Goal: Book appointment/travel/reservation

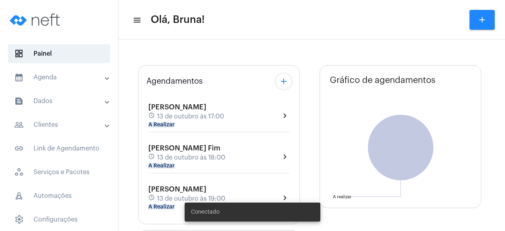
type input "[URL][DOMAIN_NAME]"
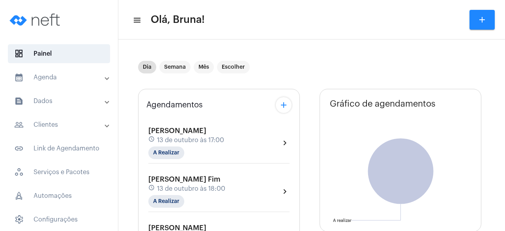
click at [75, 80] on mat-panel-title "calendar_month_outlined Agenda" at bounding box center [59, 77] width 91 height 9
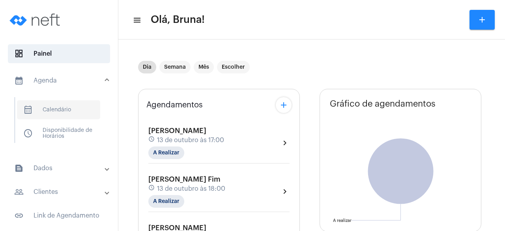
click at [60, 117] on span "calendar_month_outlined Calendário" at bounding box center [58, 109] width 83 height 19
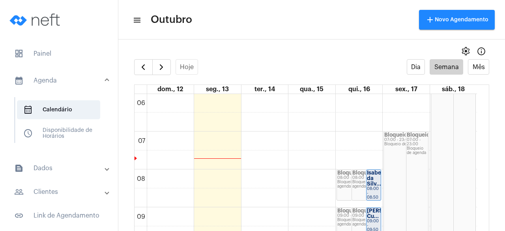
scroll to position [16, 0]
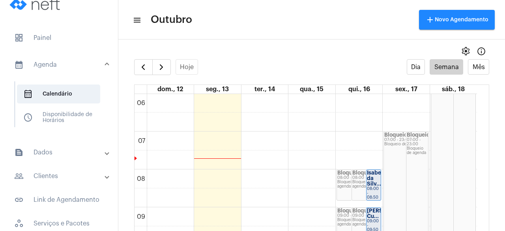
click at [365, 16] on mat-toolbar-row "menu Outubro add Novo Agendamento" at bounding box center [311, 19] width 386 height 25
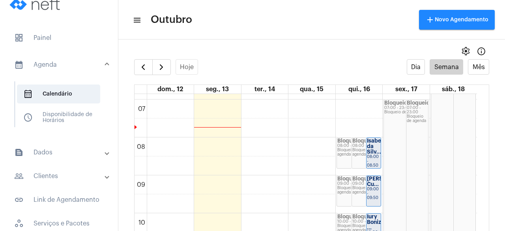
scroll to position [257, 0]
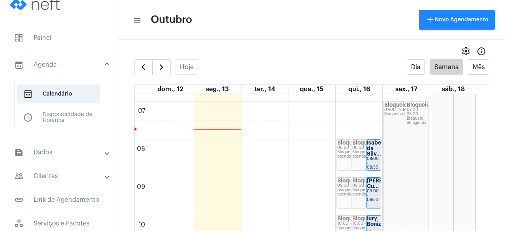
click at [489, 149] on full-calendar "Hoje Dia Semana Mês dom., 12 seg., 13 ter., 14 qua., 15 qui., 16 sex., 17 sáb.,…" at bounding box center [311, 152] width 386 height 187
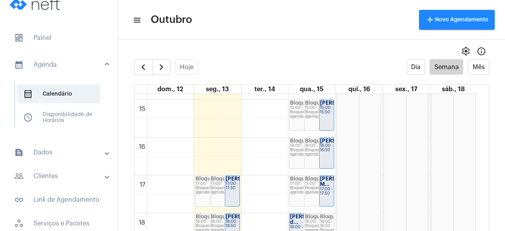
scroll to position [584, 0]
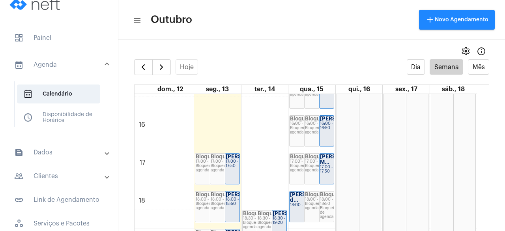
click at [226, 168] on div "17:00 - 17:50" at bounding box center [231, 163] width 13 height 9
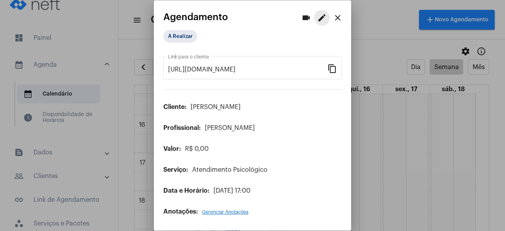
click at [320, 20] on mat-icon "edit" at bounding box center [321, 17] width 9 height 9
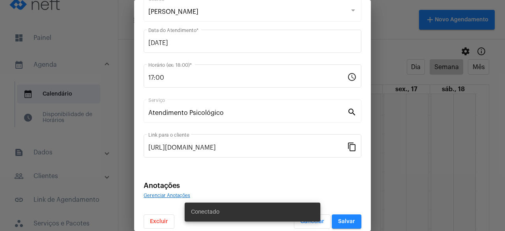
scroll to position [57, 0]
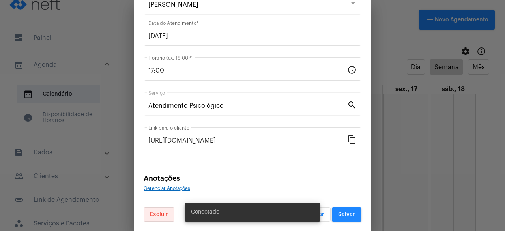
click at [164, 216] on span "Excluir" at bounding box center [159, 214] width 18 height 6
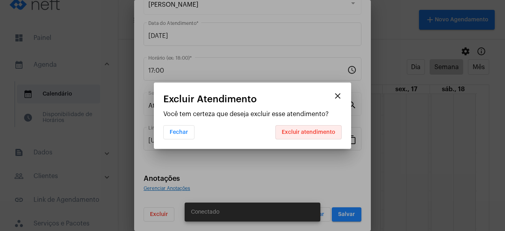
click at [328, 135] on button "Excluir atendimento" at bounding box center [308, 132] width 66 height 14
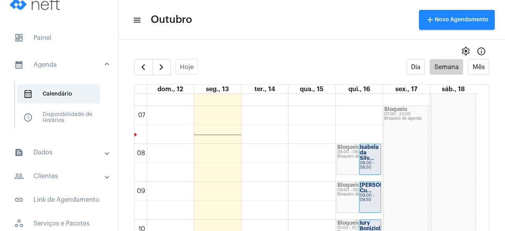
scroll to position [237, 0]
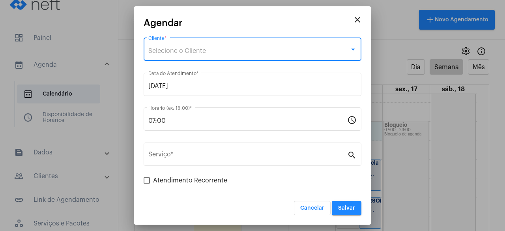
click at [244, 50] on div "Selecione o Cliente" at bounding box center [248, 50] width 201 height 7
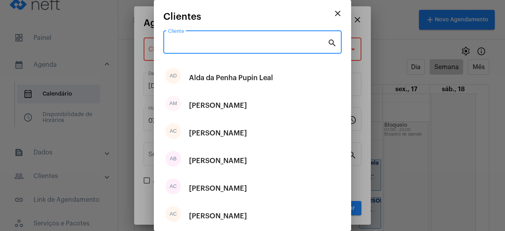
click at [235, 46] on input "Cliente" at bounding box center [247, 43] width 159 height 7
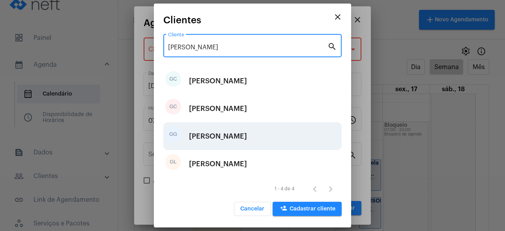
type input "[PERSON_NAME]"
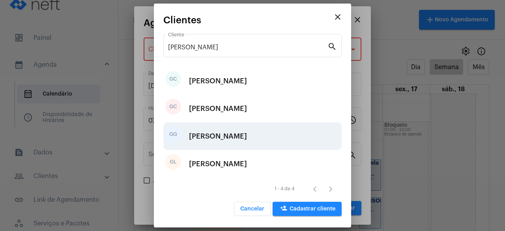
click at [222, 133] on div "[PERSON_NAME]" at bounding box center [218, 136] width 58 height 24
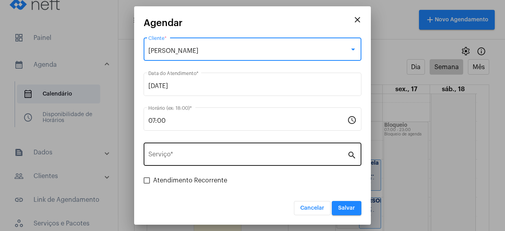
click at [215, 157] on input "Serviço *" at bounding box center [247, 155] width 199 height 7
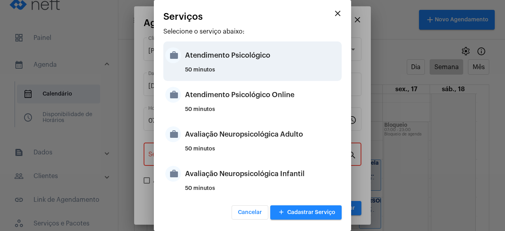
click at [281, 58] on div "Atendimento Psicológico" at bounding box center [262, 55] width 155 height 24
type input "Atendimento Psicológico"
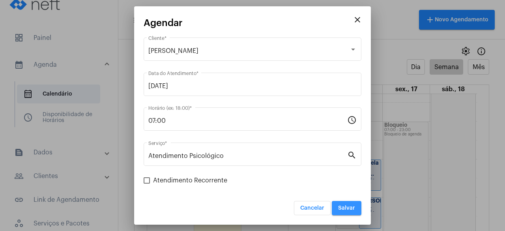
click at [357, 208] on button "Salvar" at bounding box center [347, 208] width 30 height 14
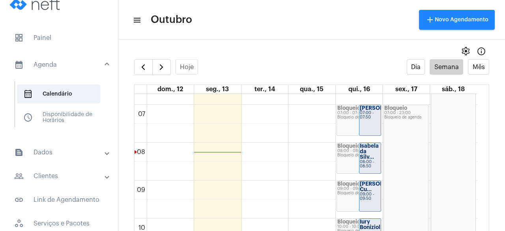
scroll to position [175, 0]
